Goal: Task Accomplishment & Management: Complete application form

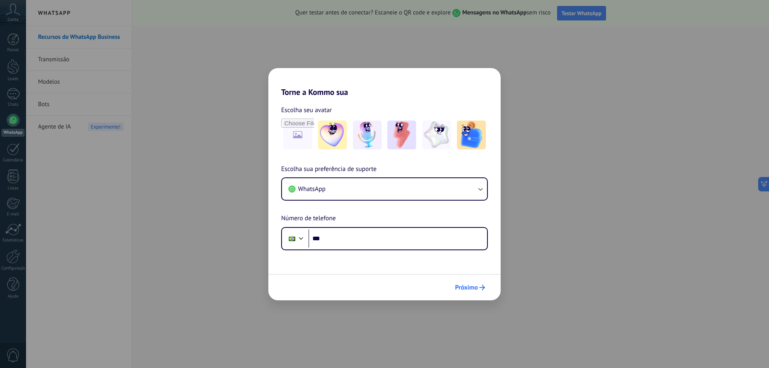
click at [473, 290] on span "Próximo" at bounding box center [466, 288] width 23 height 6
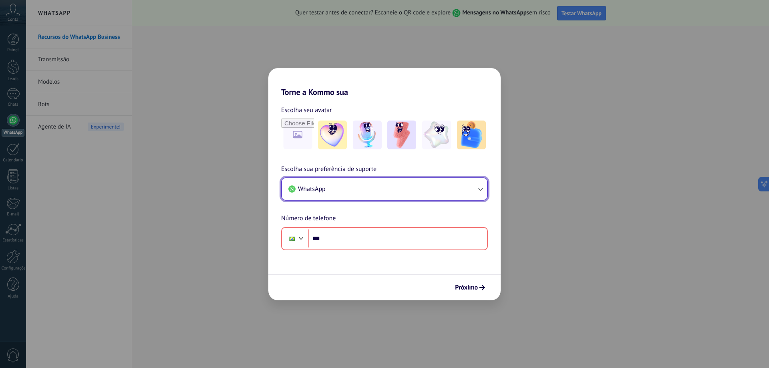
click at [426, 187] on button "WhatsApp" at bounding box center [384, 189] width 205 height 22
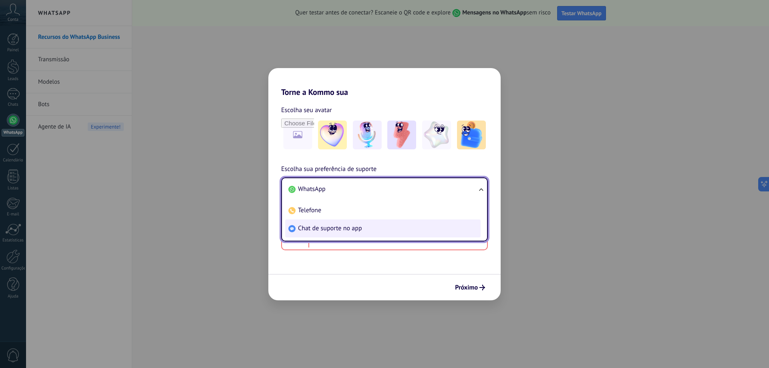
click at [393, 223] on li "Chat de suporte no app" at bounding box center [382, 229] width 195 height 18
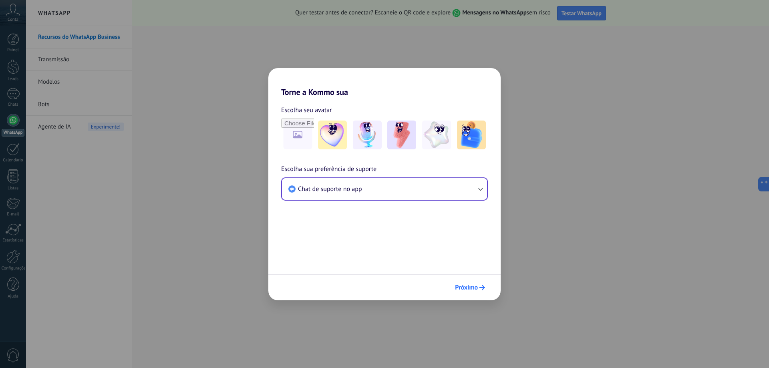
click at [464, 286] on span "Próximo" at bounding box center [466, 288] width 23 height 6
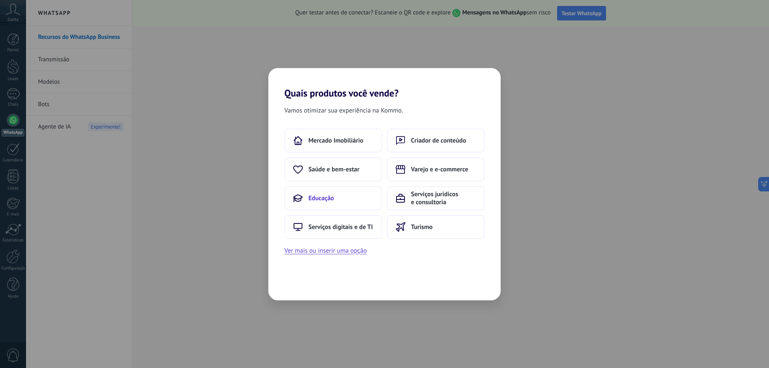
click at [355, 201] on button "Educação" at bounding box center [333, 198] width 98 height 24
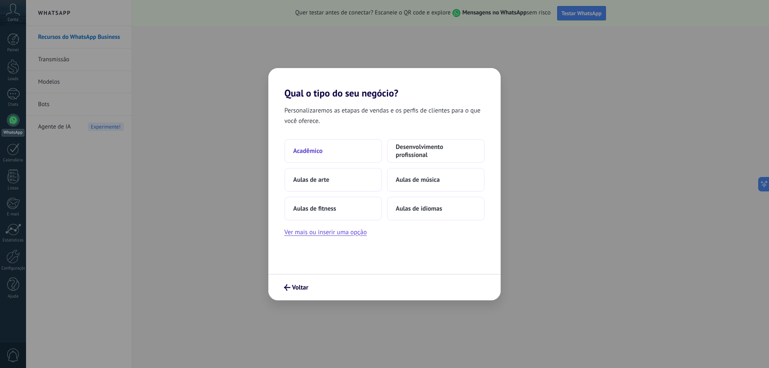
click at [340, 152] on button "Acadêmico" at bounding box center [333, 151] width 98 height 24
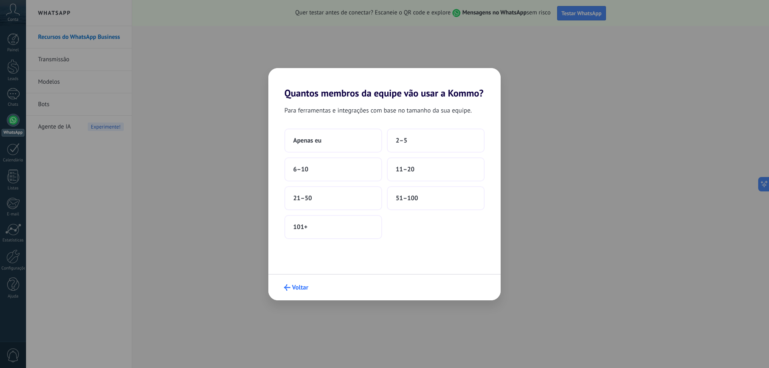
click at [291, 283] on button "Voltar" at bounding box center [296, 288] width 32 height 14
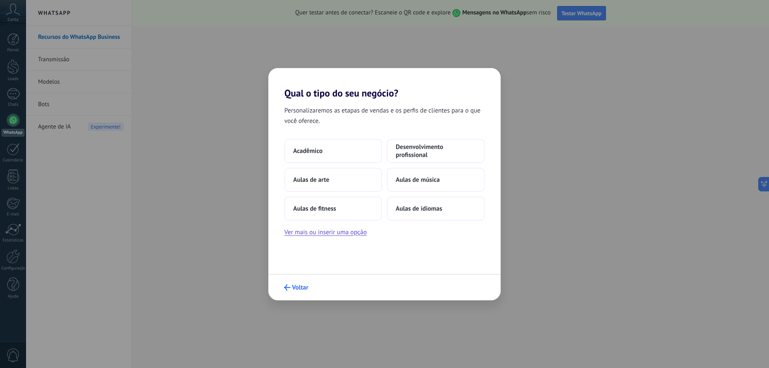
click at [291, 283] on button "Voltar" at bounding box center [296, 288] width 32 height 14
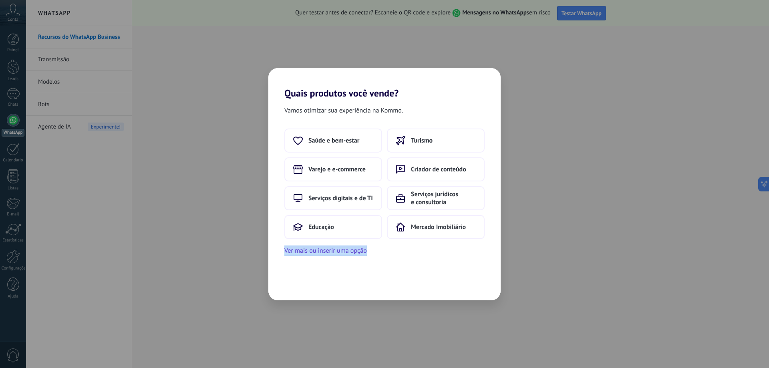
click at [291, 283] on div "Vamos otimizar sua experiência na Kommo. Saúde e bem-estar Turismo Varejo e e-c…" at bounding box center [384, 199] width 232 height 201
click at [203, 205] on div "Quais produtos você vende? Vamos otimizar sua experiência na Kommo. Saúde e bem…" at bounding box center [384, 184] width 769 height 368
click at [562, 161] on div "Quais produtos você vende? Vamos otimizar sua experiência na Kommo. Saúde e bem…" at bounding box center [384, 184] width 769 height 368
